Goal: Find specific page/section: Find specific page/section

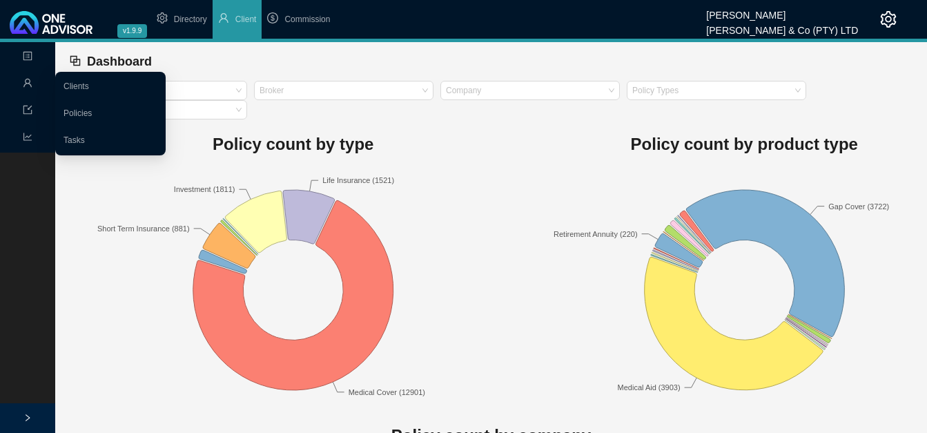
click at [73, 83] on link "Clients" at bounding box center [77, 86] width 26 height 10
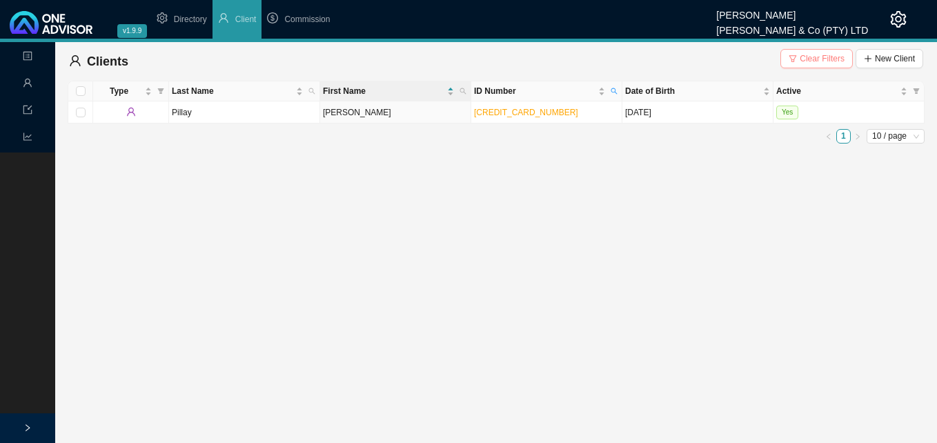
click at [811, 57] on span "Clear Filters" at bounding box center [822, 59] width 45 height 14
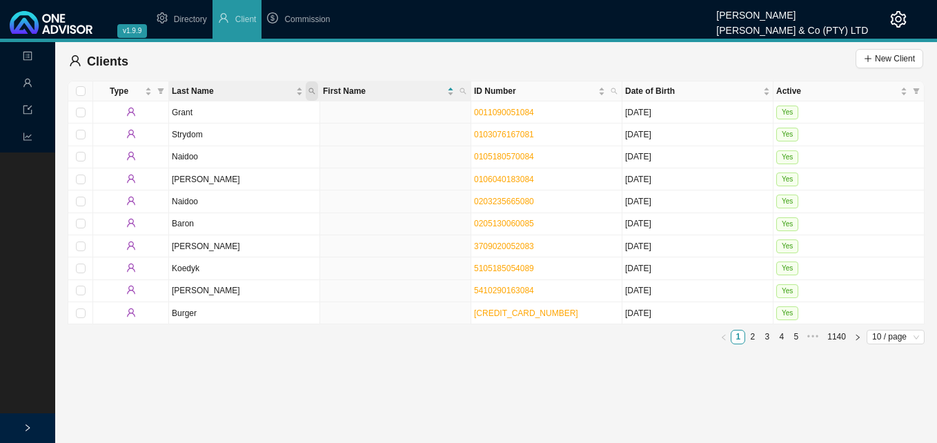
click at [313, 88] on icon "search" at bounding box center [312, 91] width 7 height 7
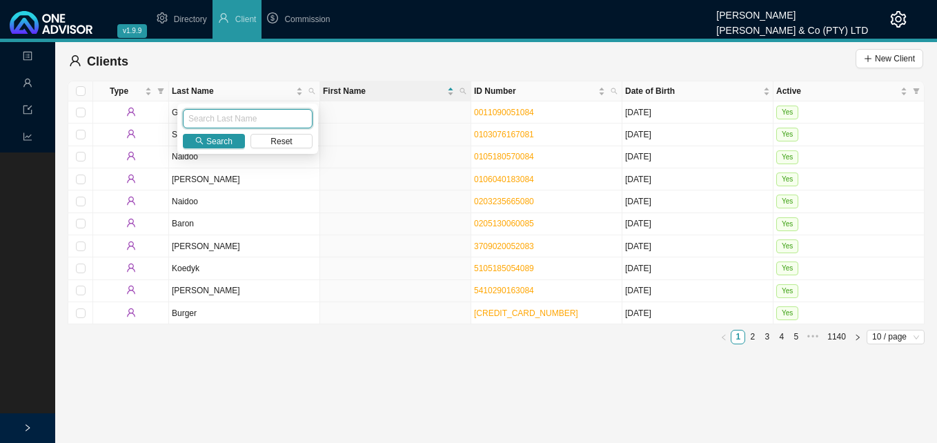
click at [260, 112] on input "text" at bounding box center [248, 118] width 130 height 19
type input "COETZER"
click at [201, 139] on icon "search" at bounding box center [200, 141] width 8 height 8
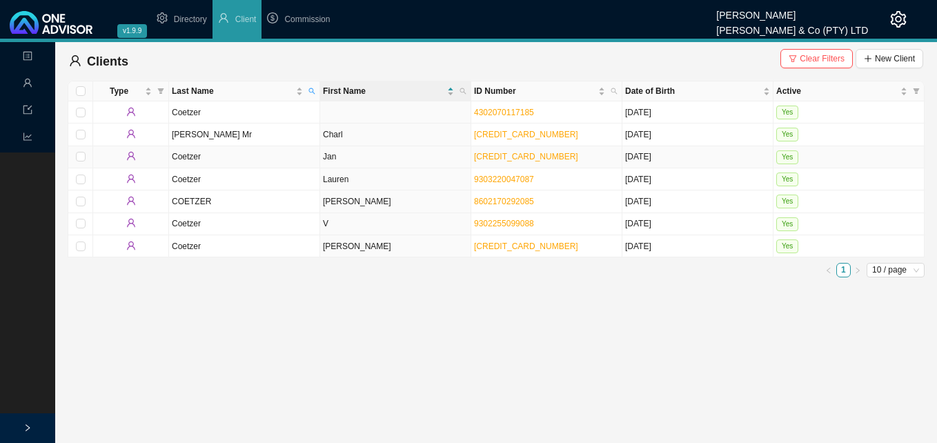
click at [290, 163] on td "Coetzer" at bounding box center [244, 157] width 151 height 22
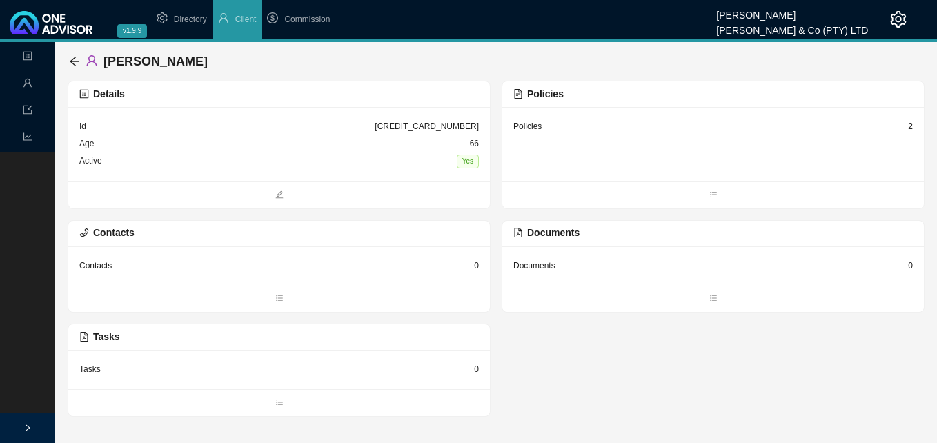
click at [911, 126] on div "2" at bounding box center [910, 126] width 5 height 14
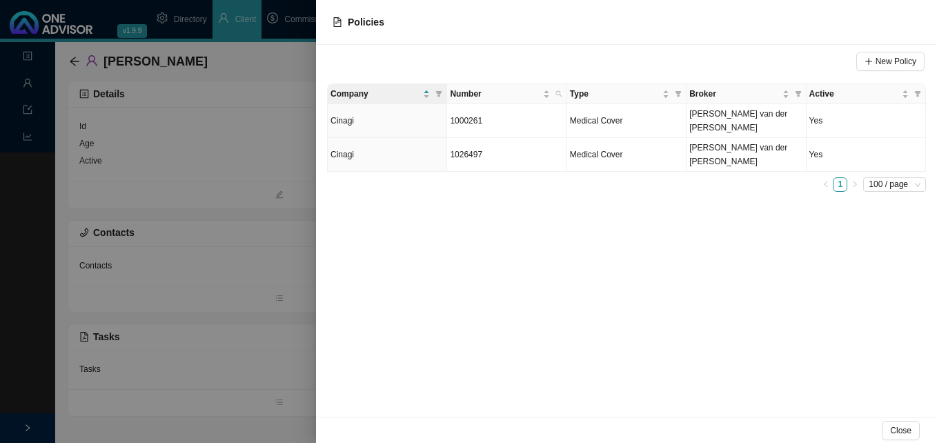
click at [296, 331] on div at bounding box center [468, 221] width 937 height 443
